Goal: Task Accomplishment & Management: Manage account settings

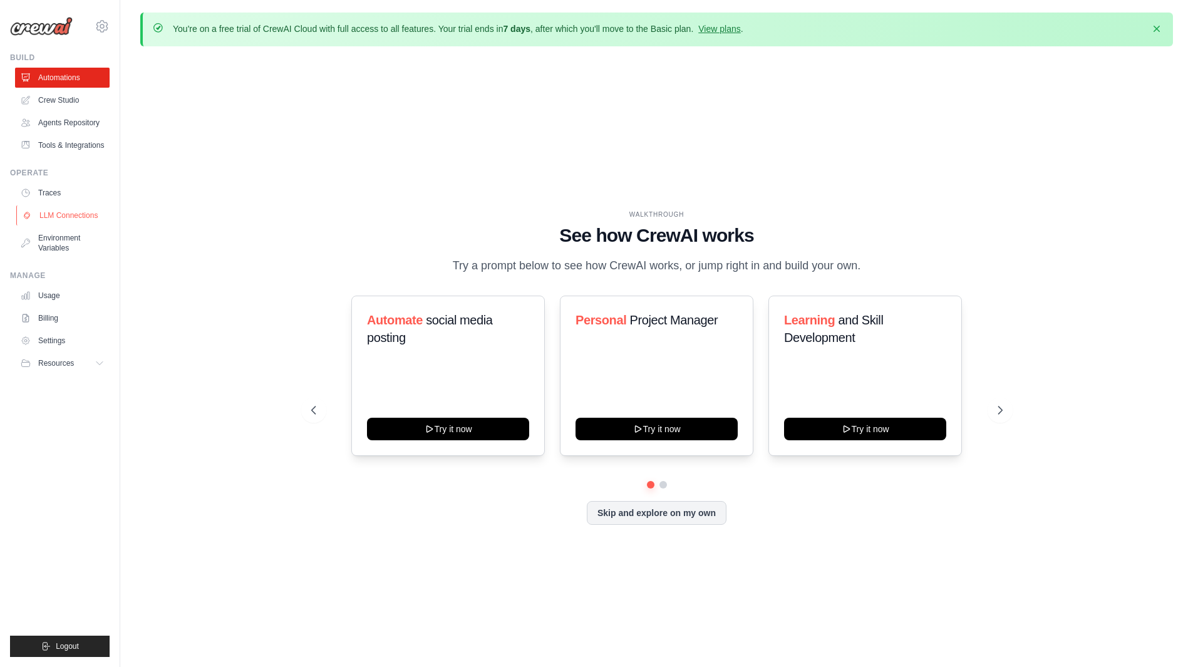
click at [79, 218] on link "LLM Connections" at bounding box center [63, 215] width 95 height 20
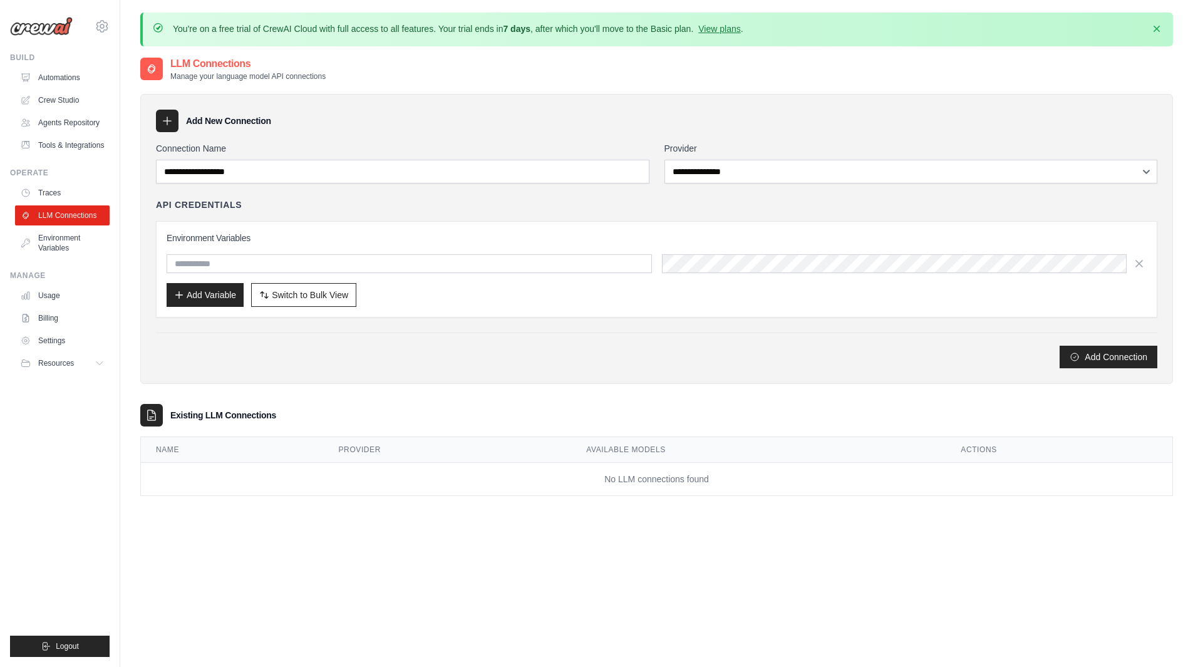
click at [269, 235] on h3 "Environment Variables" at bounding box center [657, 238] width 980 height 13
click at [268, 263] on input "text" at bounding box center [409, 263] width 485 height 19
click at [286, 217] on div "API Credentials Environment Variables Add Variable Switch to Bulk View Switch t…" at bounding box center [656, 257] width 1001 height 119
click at [284, 250] on div "Environment Variables Add Variable Switch to Bulk View Switch to Table View" at bounding box center [657, 269] width 980 height 75
click at [284, 259] on input "text" at bounding box center [409, 263] width 485 height 19
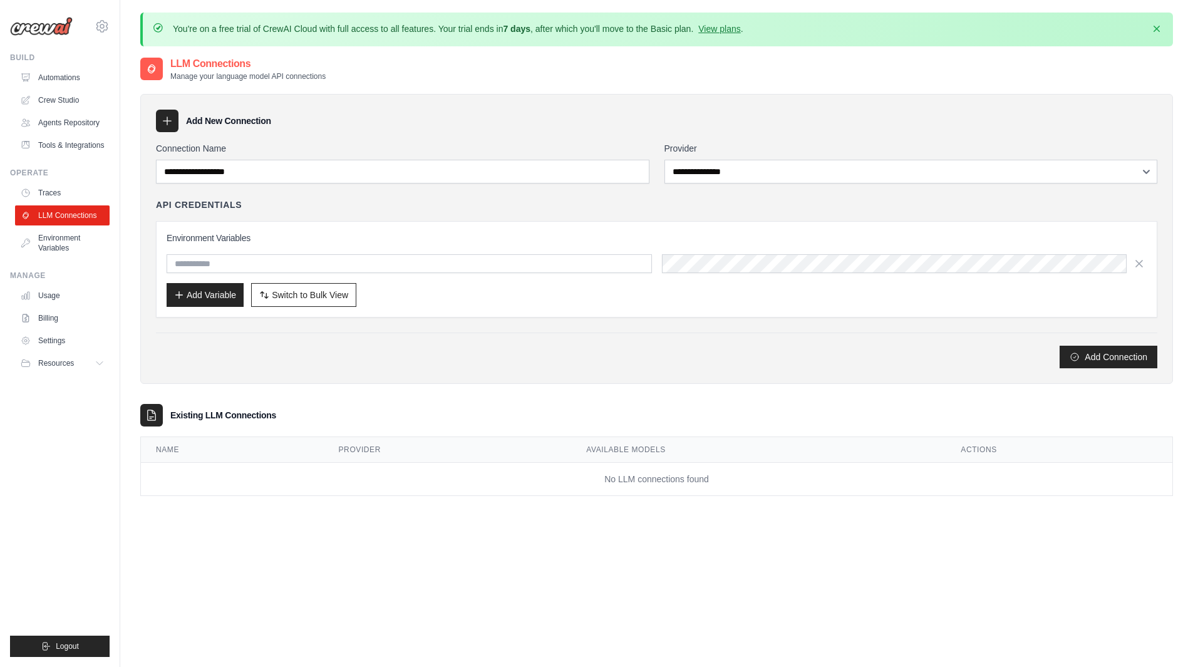
click at [290, 215] on div "API Credentials Environment Variables Add Variable Switch to Bulk View Switch t…" at bounding box center [656, 257] width 1001 height 119
click at [323, 300] on button "Switch to Bulk View Switch to Table View" at bounding box center [303, 294] width 105 height 24
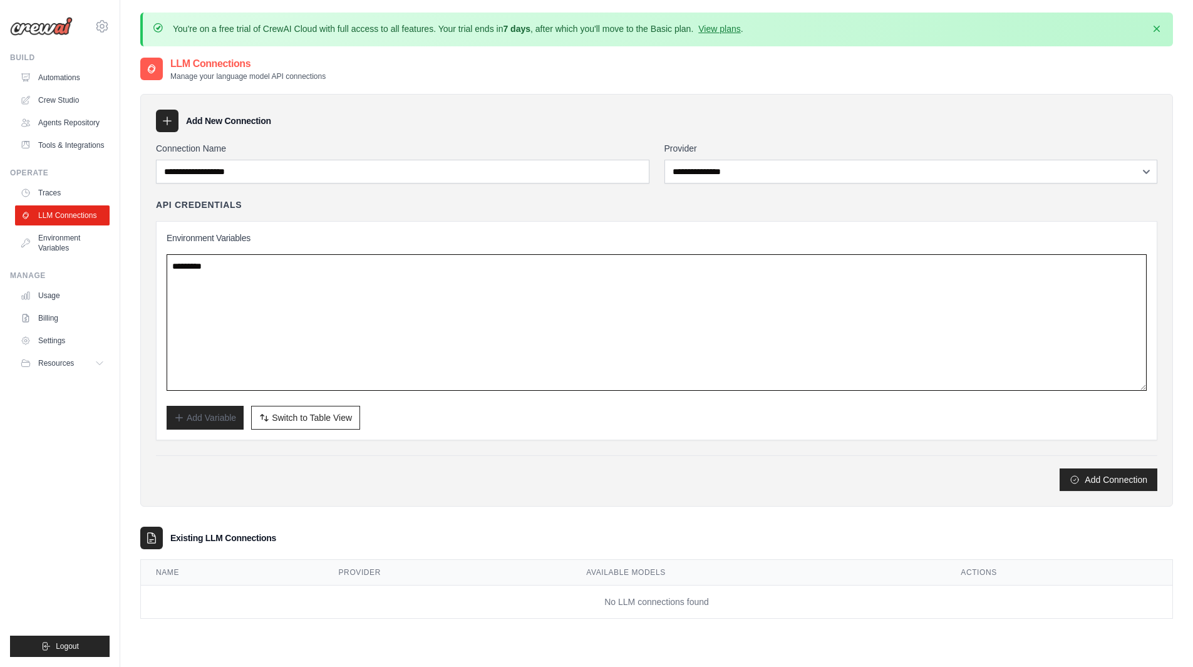
click at [317, 269] on textarea at bounding box center [657, 322] width 980 height 136
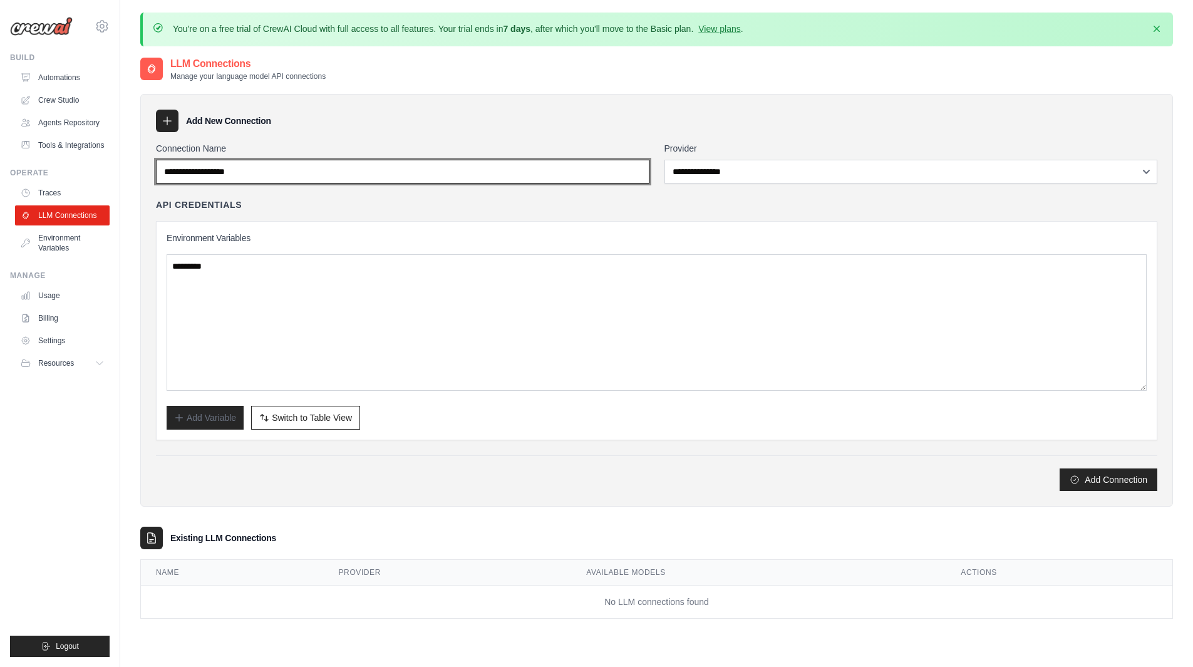
click at [299, 170] on input "Connection Name" at bounding box center [402, 172] width 493 height 24
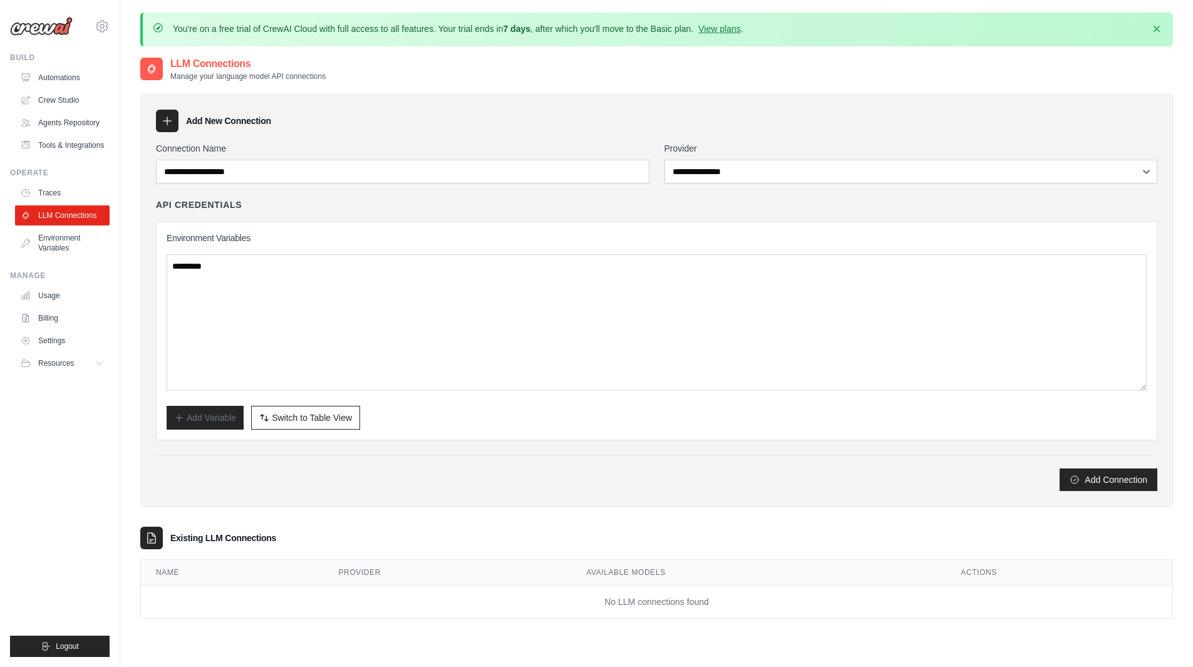
click at [578, 81] on div "**********" at bounding box center [656, 349] width 1032 height 537
